Goal: Task Accomplishment & Management: Complete application form

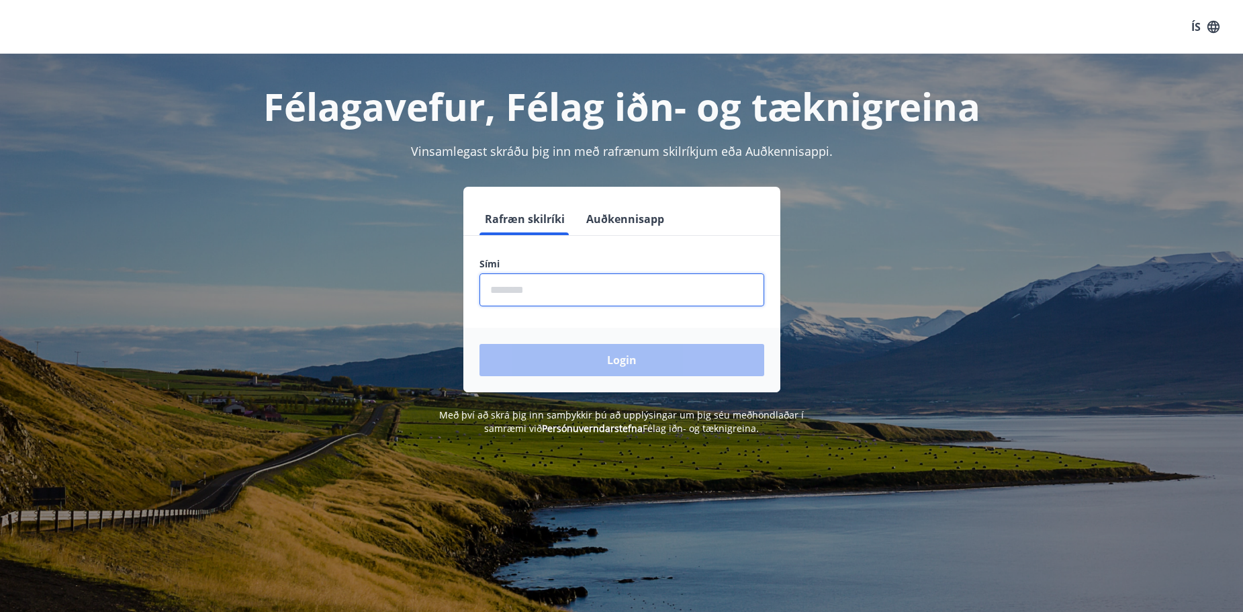
click at [529, 287] on input "phone" at bounding box center [622, 289] width 285 height 33
type input "********"
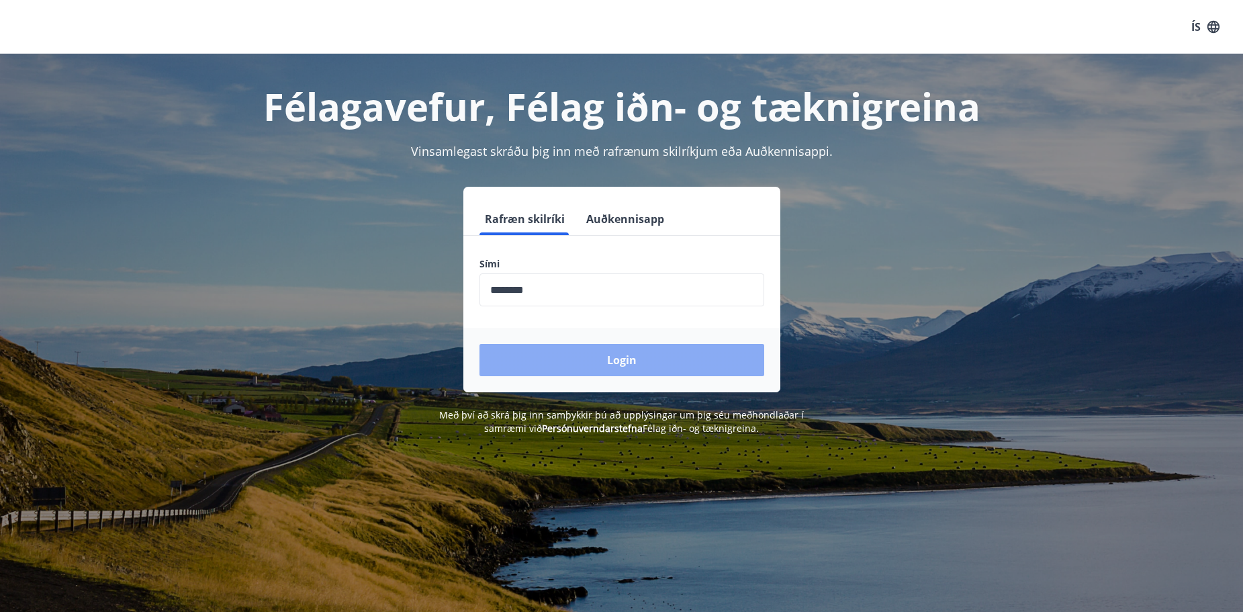
click at [582, 359] on button "Login" at bounding box center [622, 360] width 285 height 32
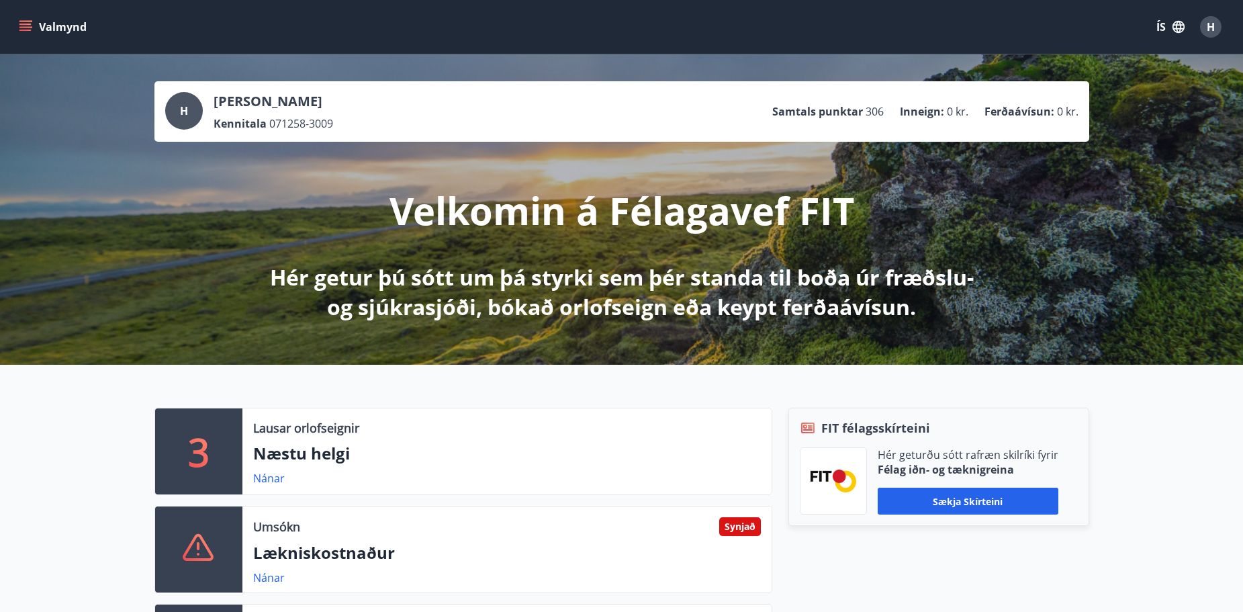
scroll to position [269, 0]
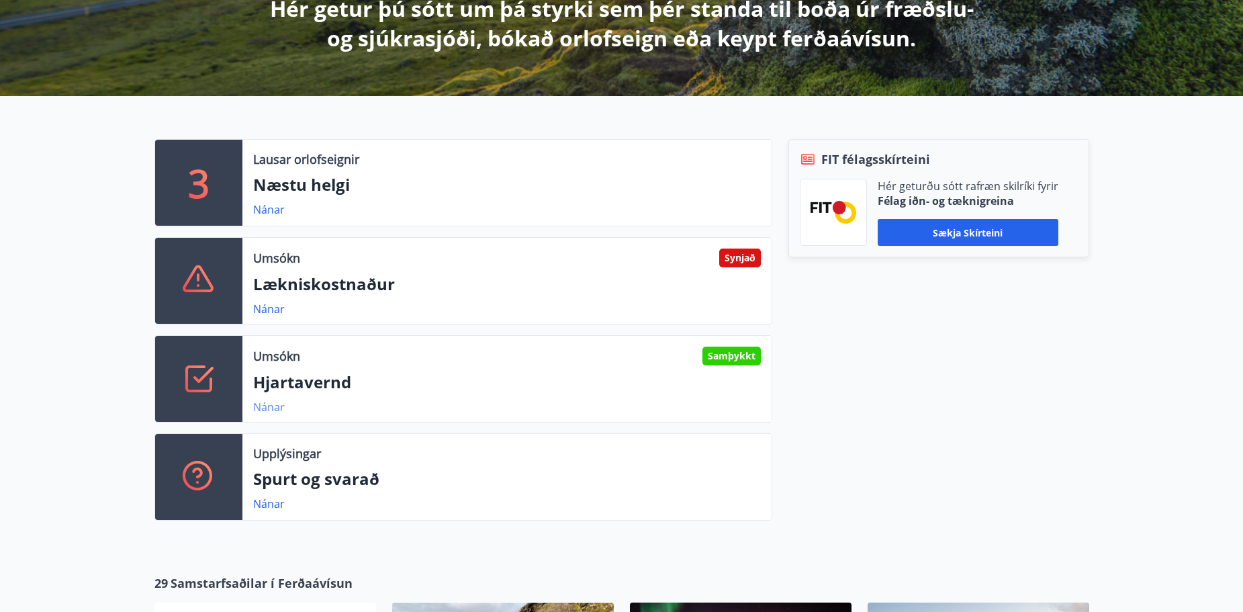
click at [262, 407] on link "Nánar" at bounding box center [269, 407] width 32 height 15
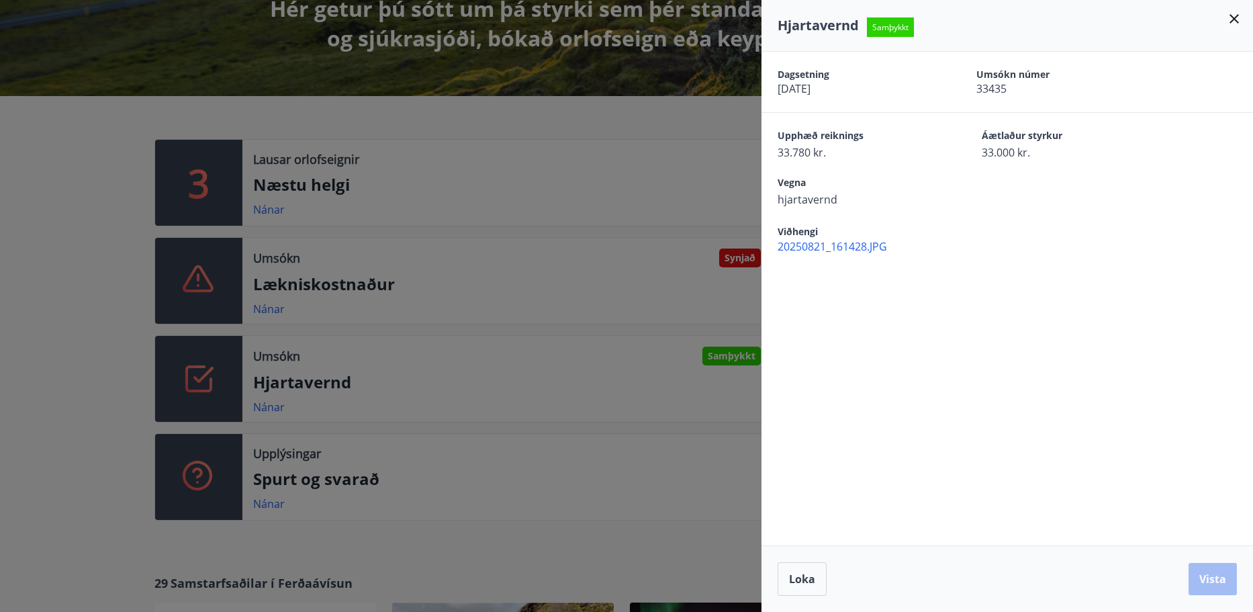
click at [807, 244] on span "20250821_161428.JPG" at bounding box center [1016, 246] width 476 height 15
click at [82, 175] on div at bounding box center [626, 306] width 1253 height 612
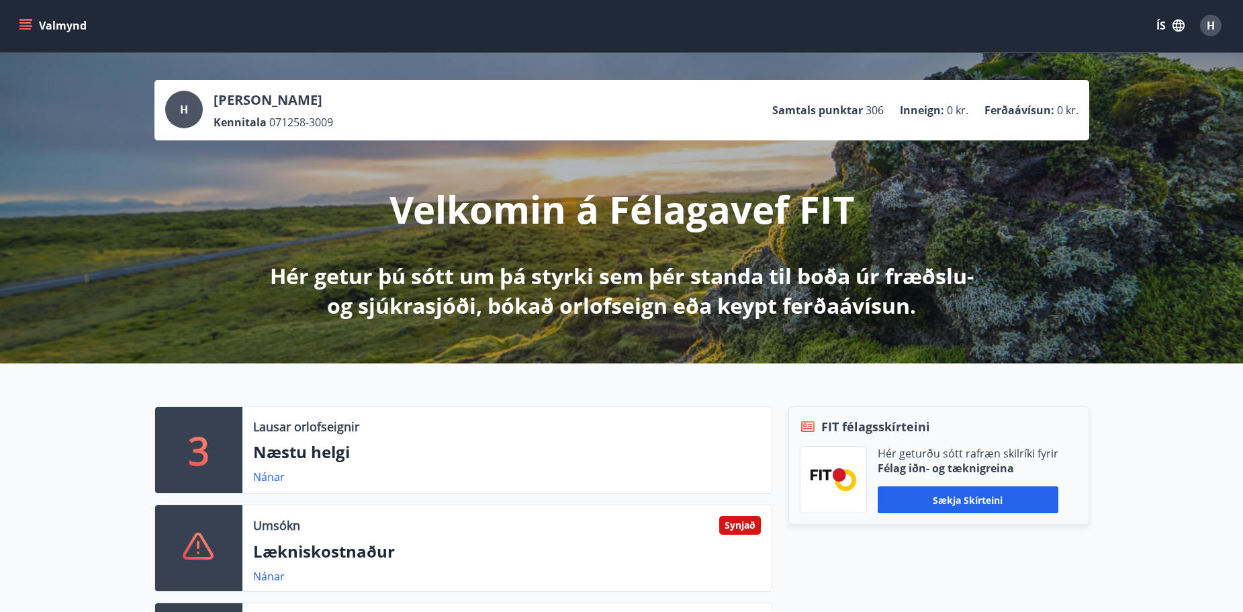
scroll to position [0, 0]
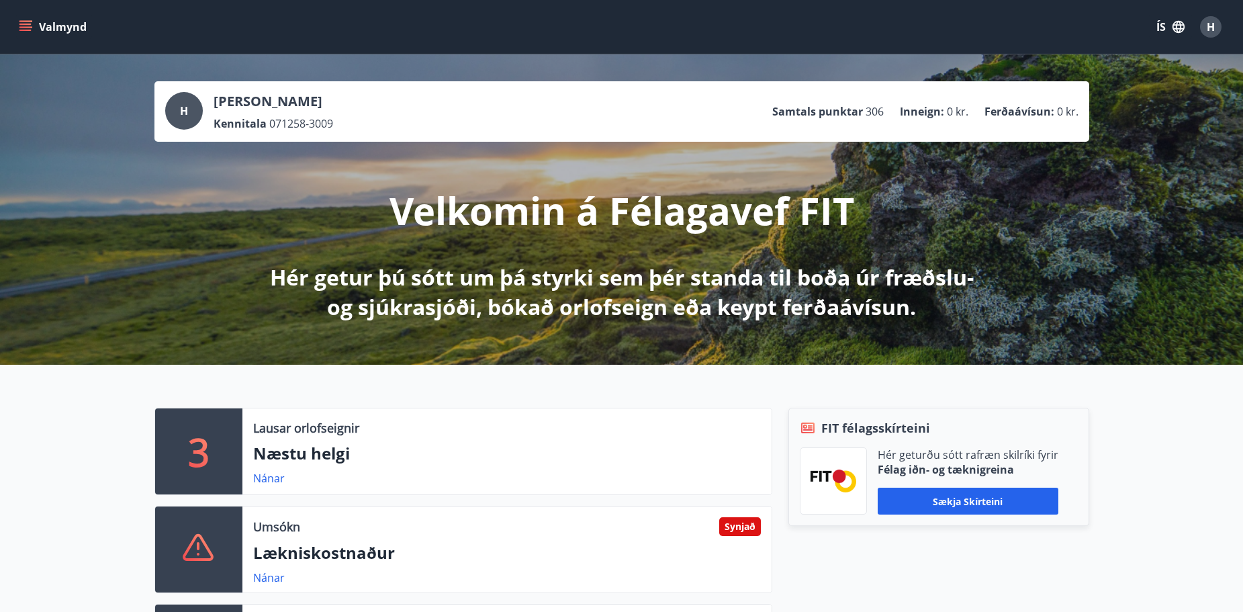
click at [28, 28] on icon "menu" at bounding box center [26, 26] width 15 height 1
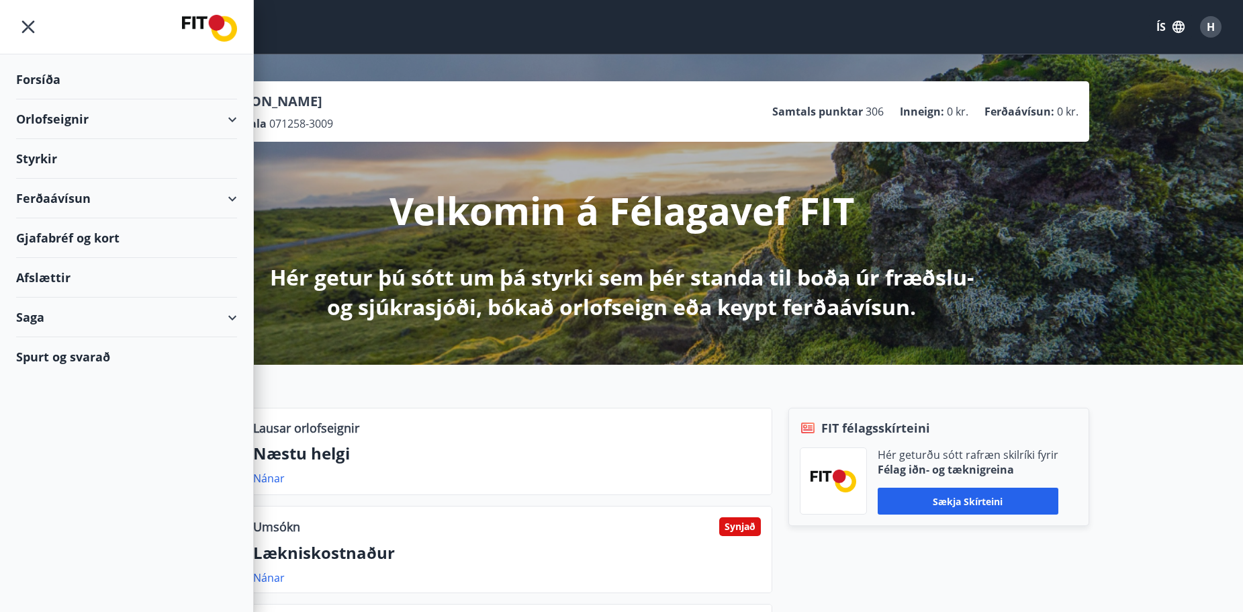
click at [40, 99] on div "Styrkir" at bounding box center [126, 80] width 221 height 40
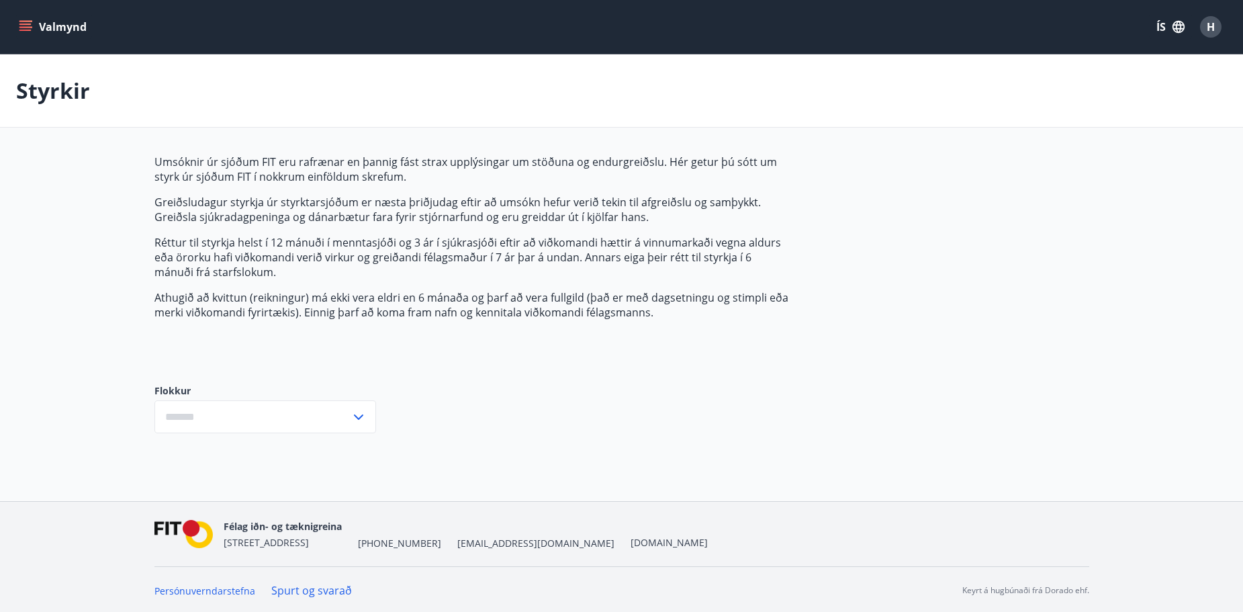
type input "***"
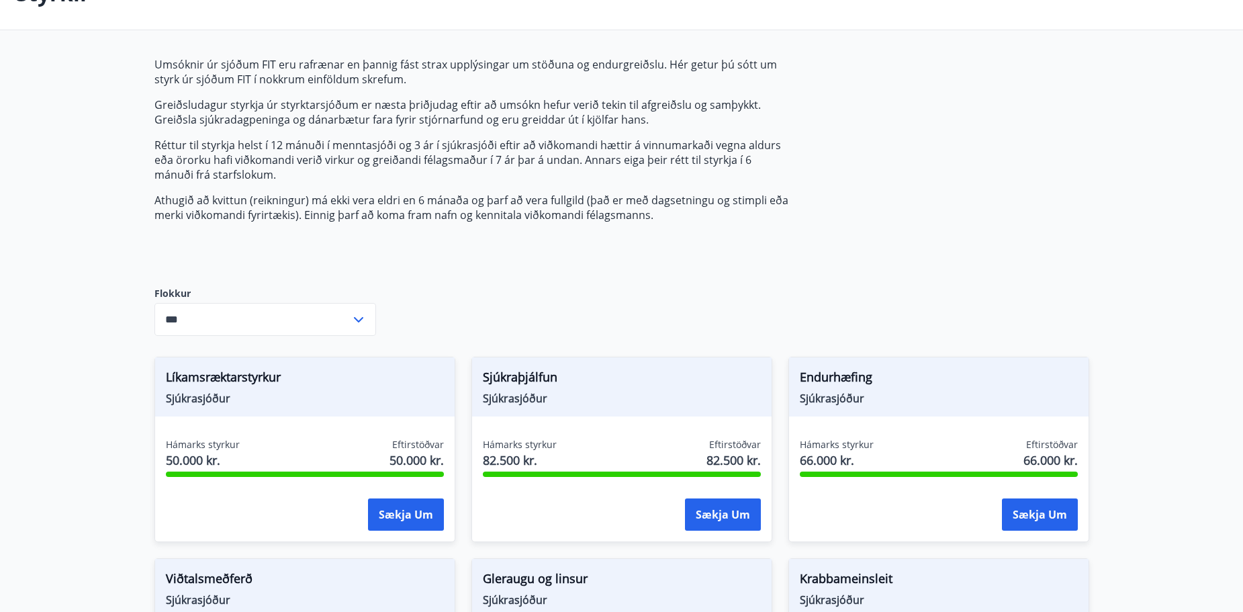
scroll to position [202, 0]
